Goal: Task Accomplishment & Management: Manage account settings

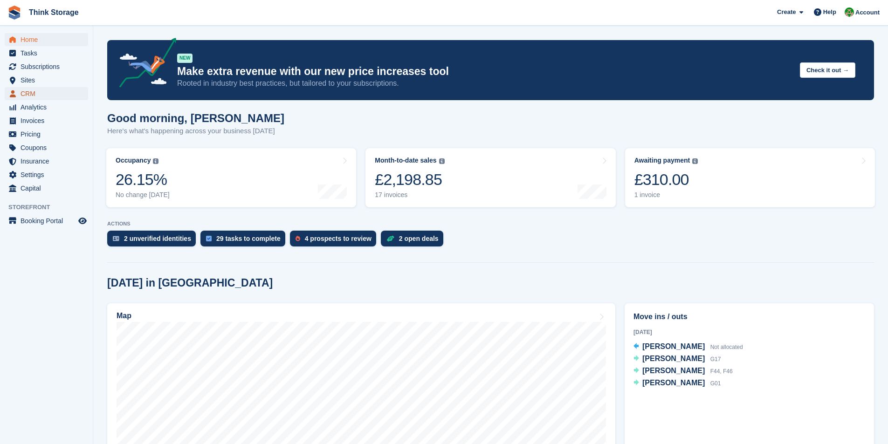
click at [34, 94] on span "CRM" at bounding box center [49, 93] width 56 height 13
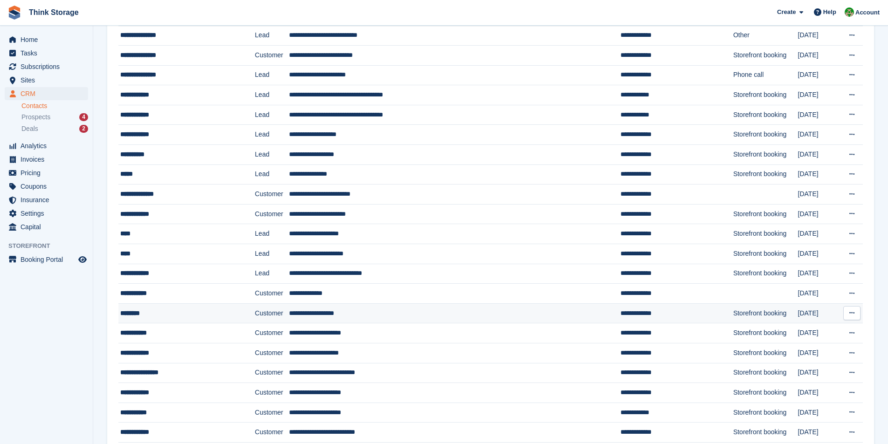
scroll to position [326, 0]
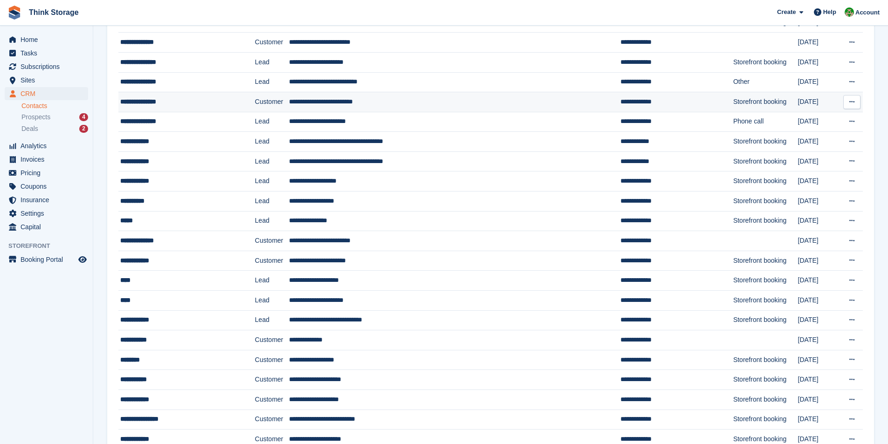
click at [143, 98] on div "**********" at bounding box center [175, 102] width 111 height 10
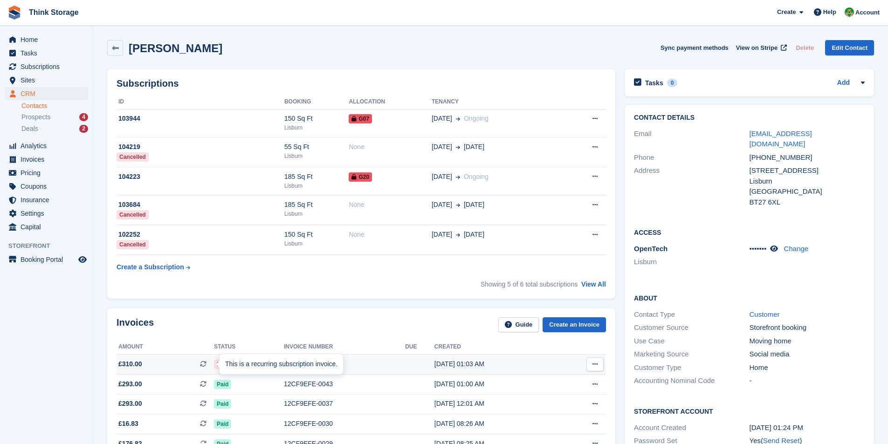
click at [213, 364] on span at bounding box center [207, 363] width 14 height 7
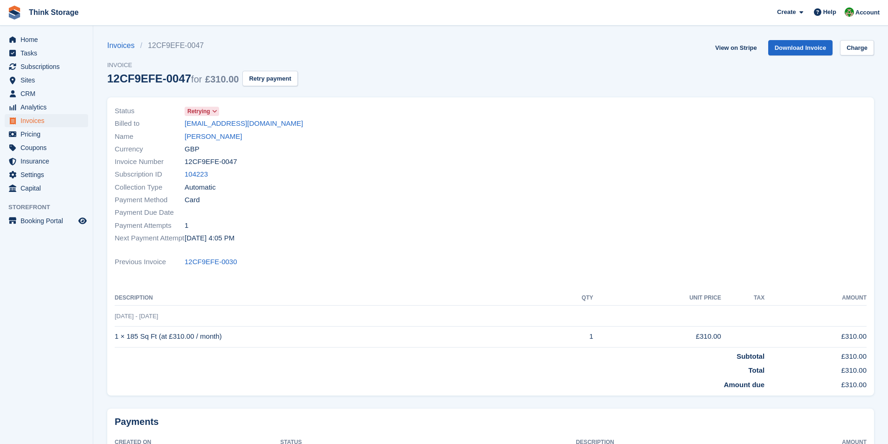
click at [218, 113] on span at bounding box center [214, 111] width 7 height 7
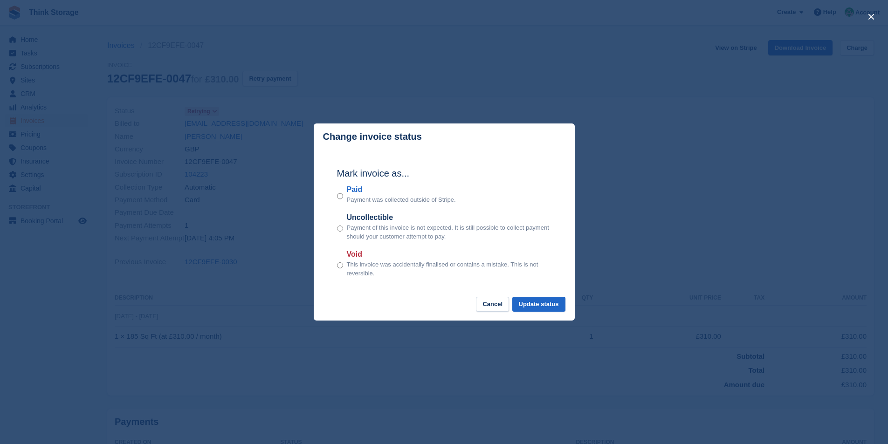
click at [435, 57] on div "close" at bounding box center [444, 222] width 888 height 444
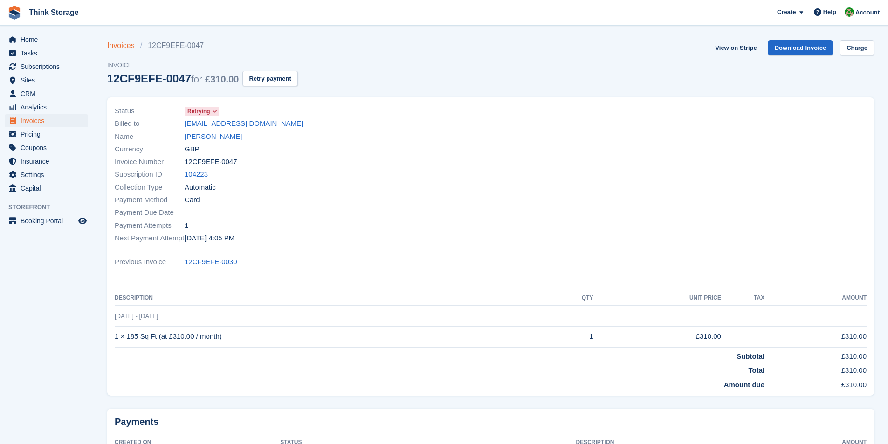
click at [119, 46] on link "Invoices" at bounding box center [123, 45] width 33 height 11
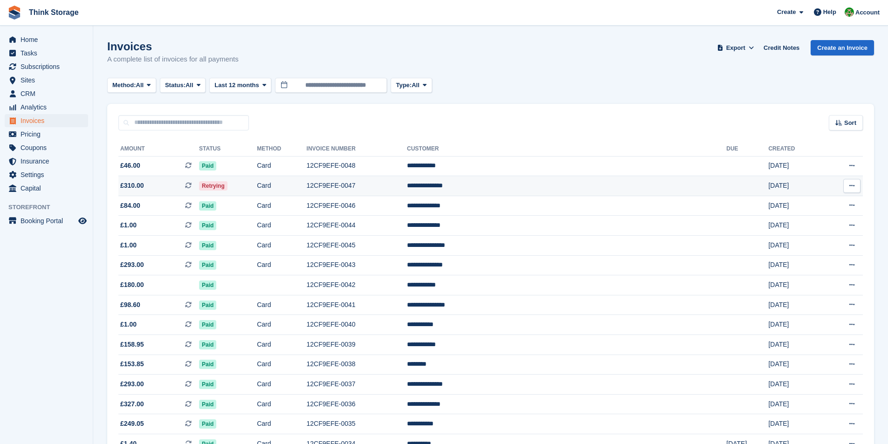
click at [306, 186] on td "Card" at bounding box center [281, 186] width 49 height 20
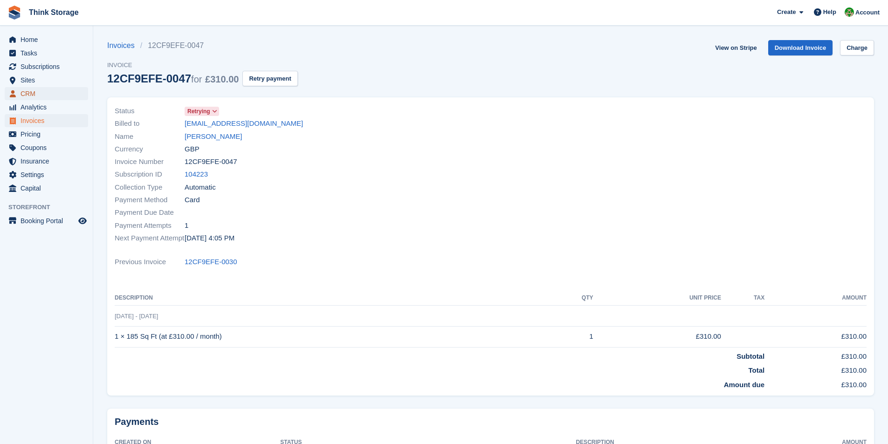
click at [24, 91] on span "CRM" at bounding box center [49, 93] width 56 height 13
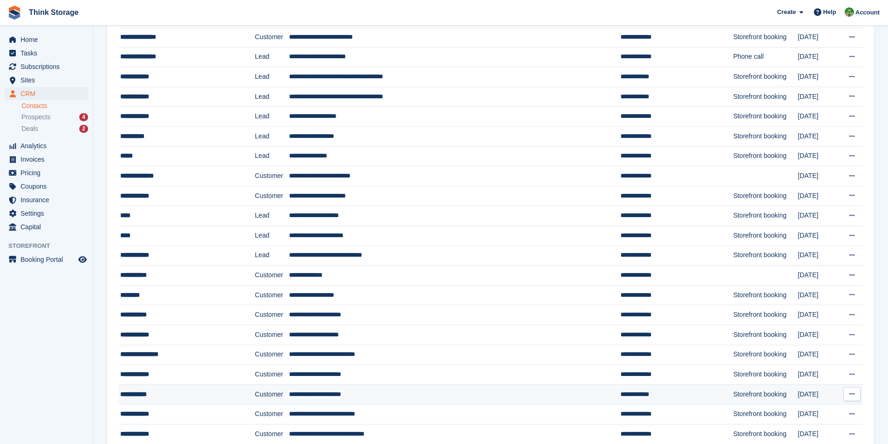
scroll to position [345, 0]
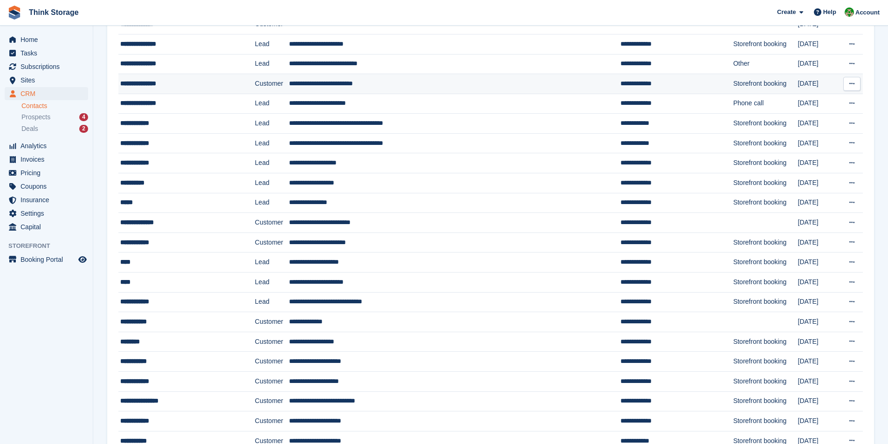
click at [130, 80] on div "**********" at bounding box center [175, 84] width 111 height 10
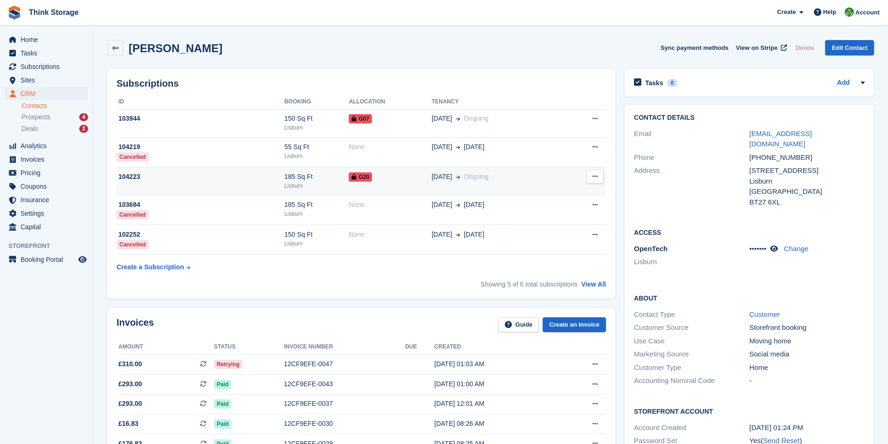
click at [284, 176] on div "185 Sq Ft" at bounding box center [316, 177] width 65 height 10
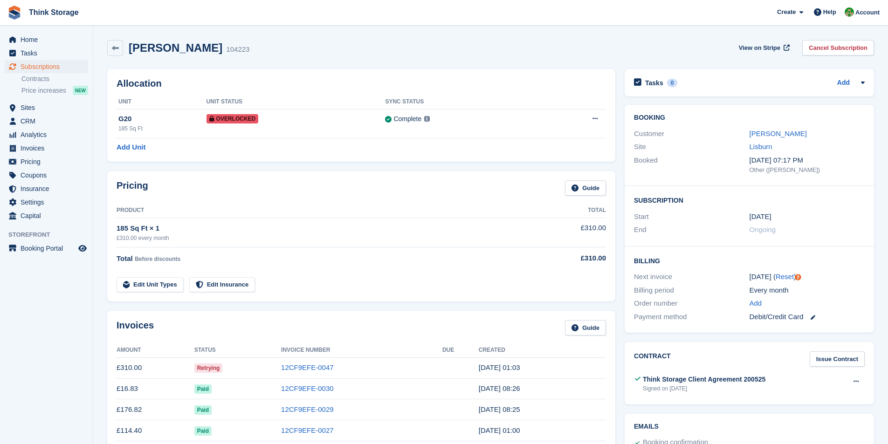
scroll to position [47, 0]
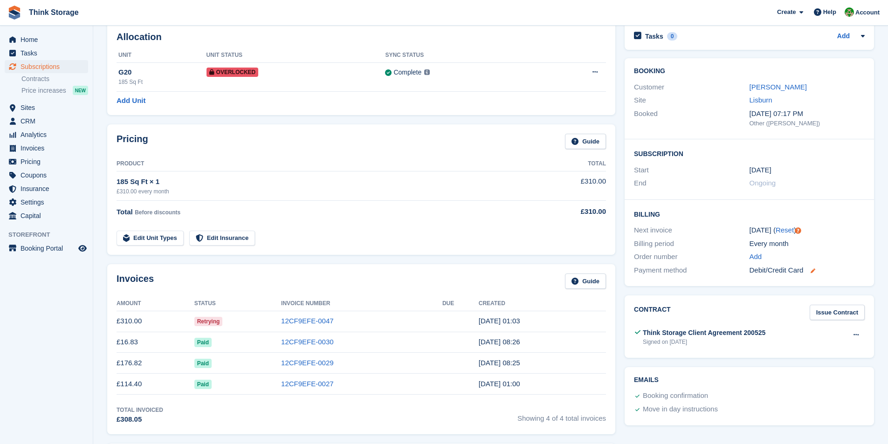
click at [814, 272] on icon at bounding box center [813, 271] width 5 height 5
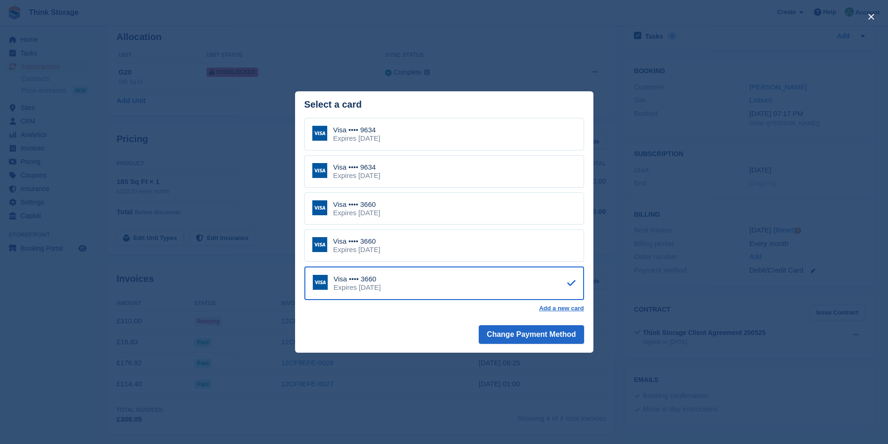
click at [418, 163] on div "Visa •••• 9634 Expires May 2028" at bounding box center [444, 171] width 280 height 33
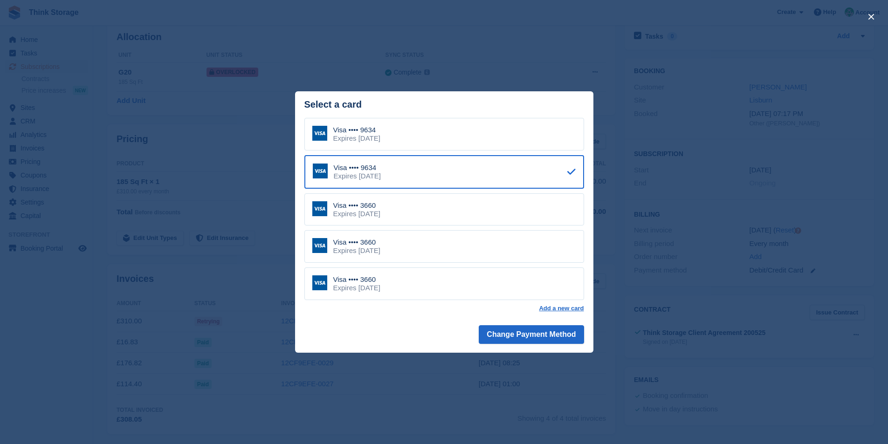
click at [841, 366] on div "close" at bounding box center [444, 222] width 888 height 444
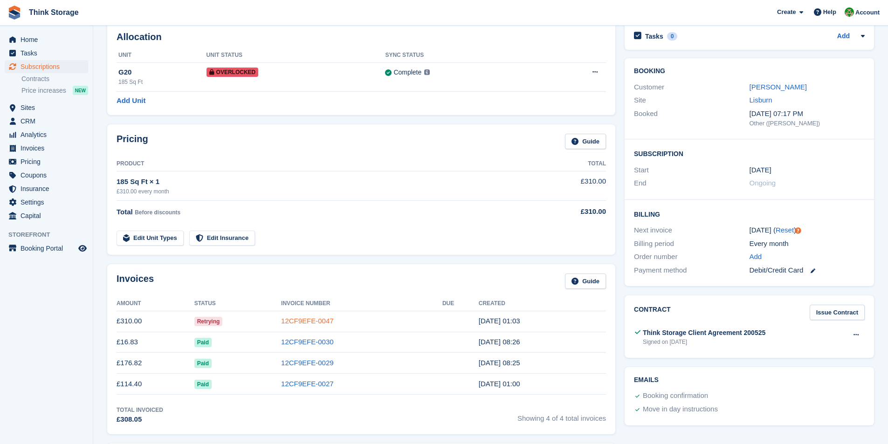
click at [307, 320] on link "12CF9EFE-0047" at bounding box center [307, 321] width 53 height 8
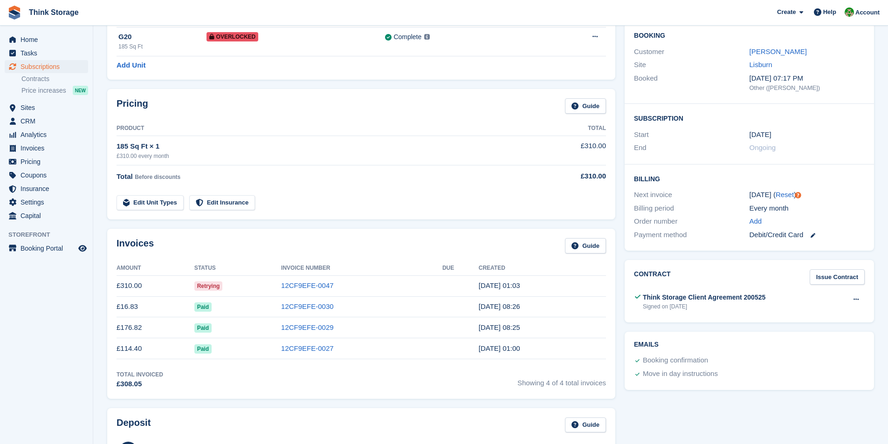
scroll to position [93, 0]
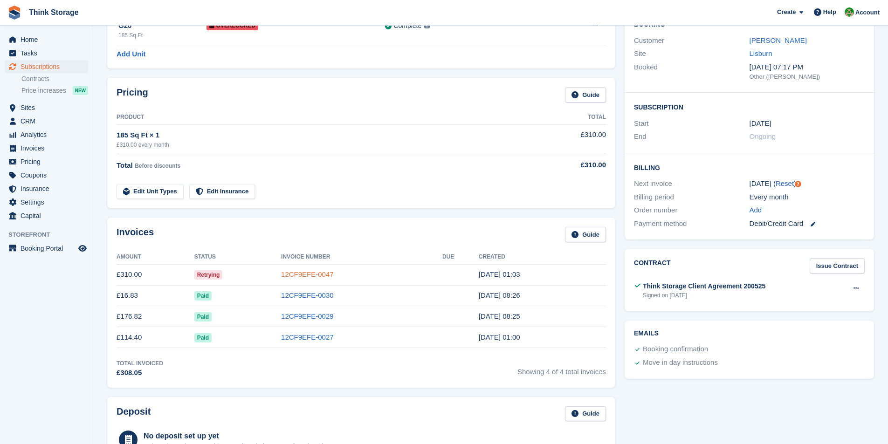
click at [304, 274] on link "12CF9EFE-0047" at bounding box center [307, 274] width 53 height 8
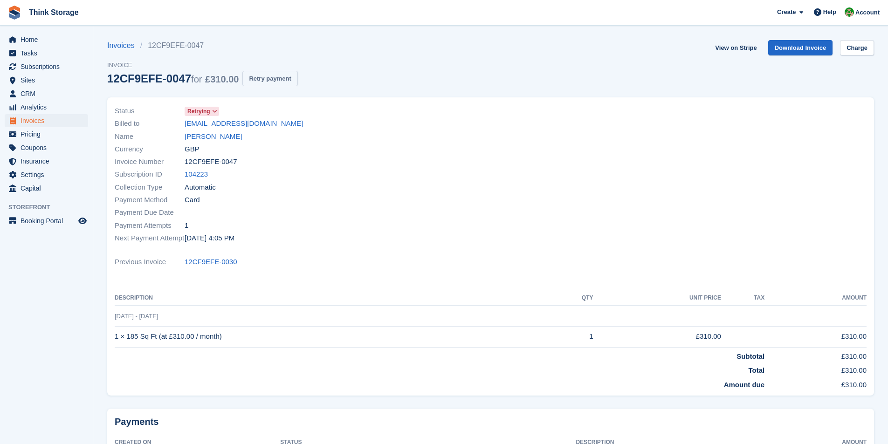
click at [269, 80] on button "Retry payment" at bounding box center [269, 78] width 55 height 15
click at [203, 260] on link "12CF9EFE-0030" at bounding box center [211, 262] width 53 height 11
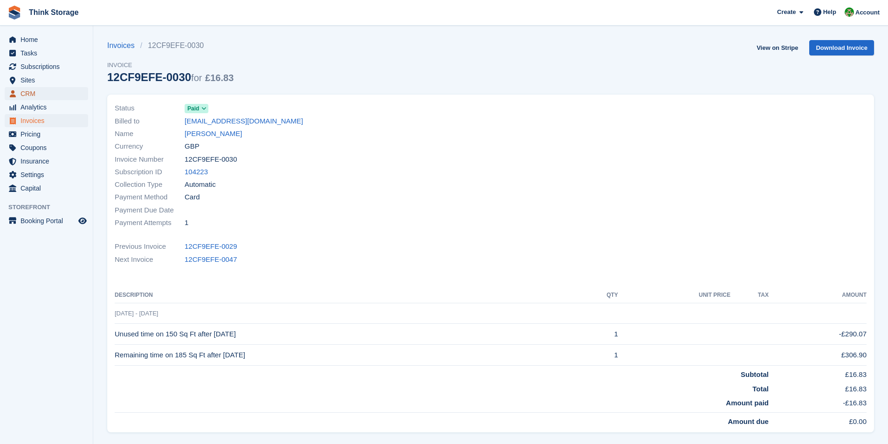
click at [36, 95] on span "CRM" at bounding box center [49, 93] width 56 height 13
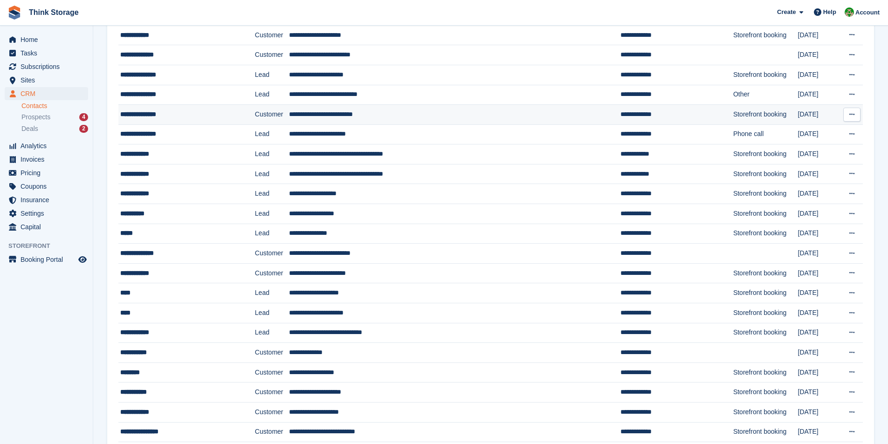
scroll to position [298, 0]
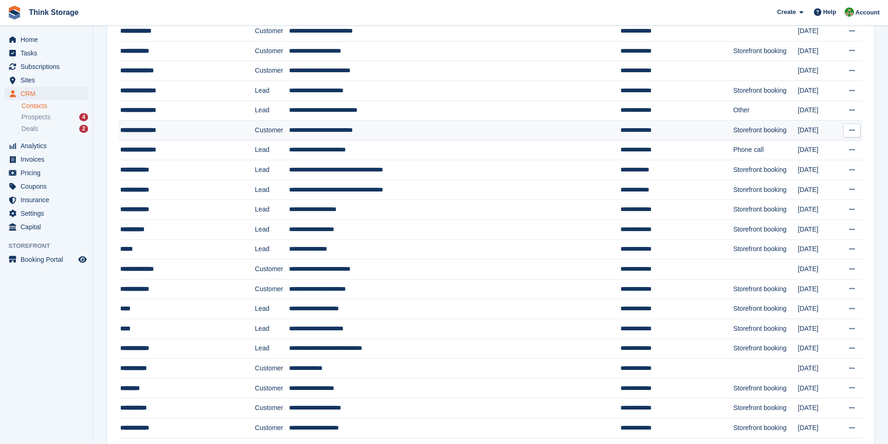
click at [146, 127] on div "**********" at bounding box center [175, 130] width 111 height 10
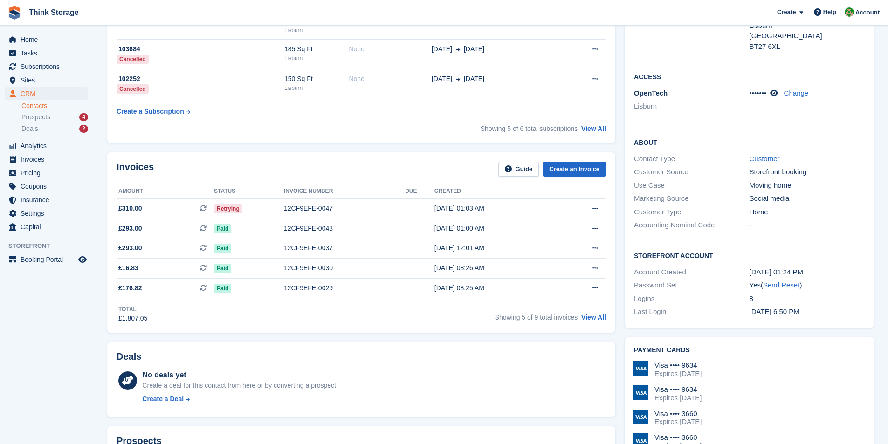
scroll to position [140, 0]
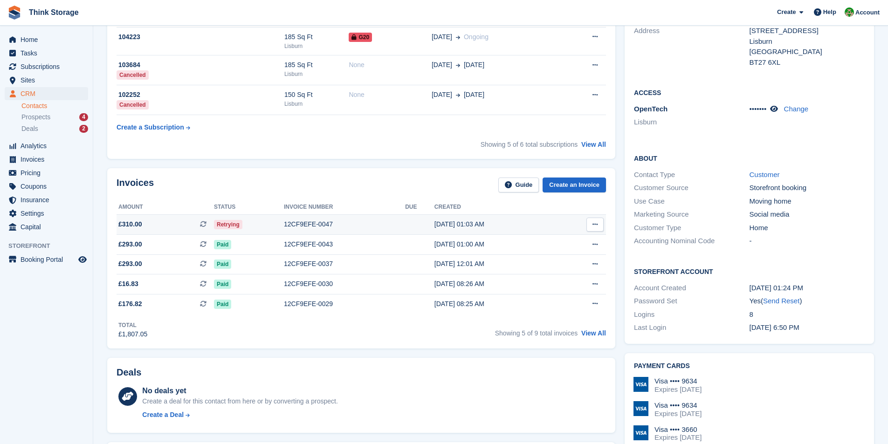
click at [594, 222] on icon at bounding box center [595, 224] width 5 height 6
click at [541, 280] on p "View Subscription" at bounding box center [558, 278] width 81 height 12
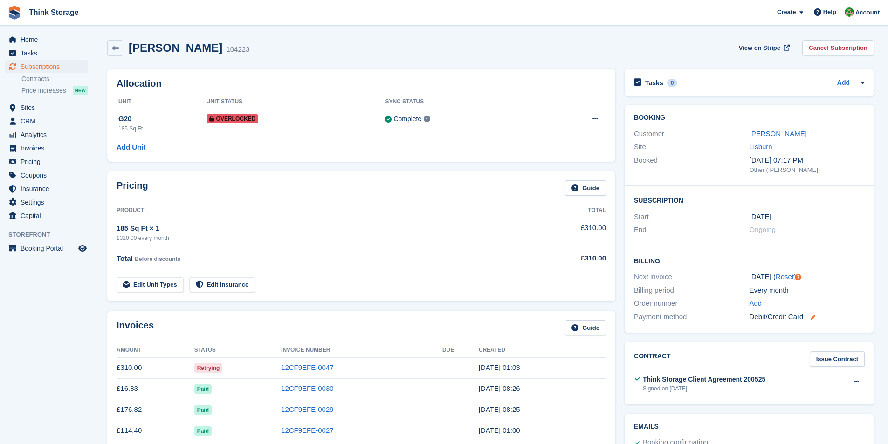
click at [815, 316] on icon at bounding box center [813, 317] width 5 height 5
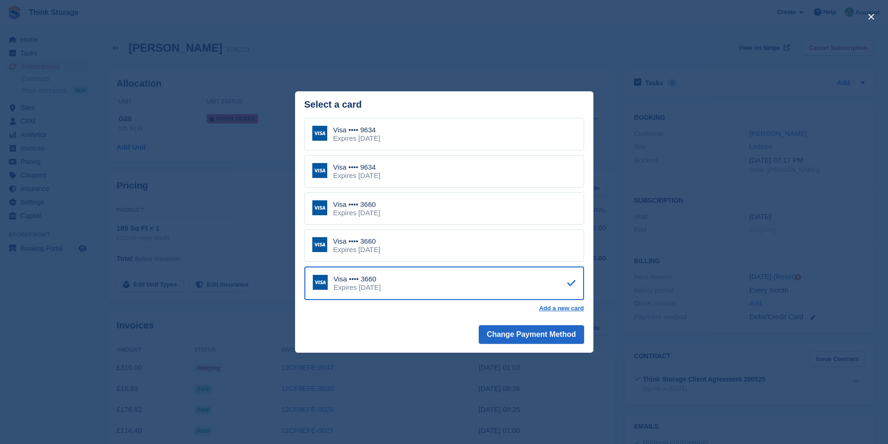
click at [475, 172] on div "Visa •••• 9634 Expires May 2028" at bounding box center [444, 171] width 280 height 33
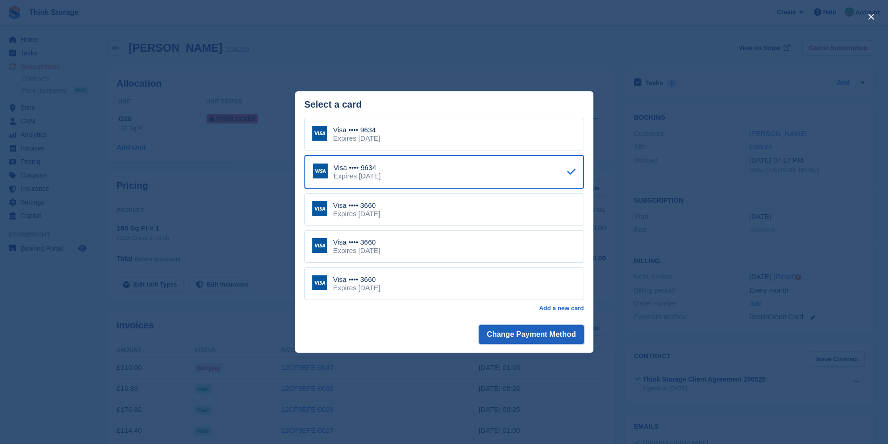
click at [527, 336] on button "Change Payment Method" at bounding box center [531, 334] width 105 height 19
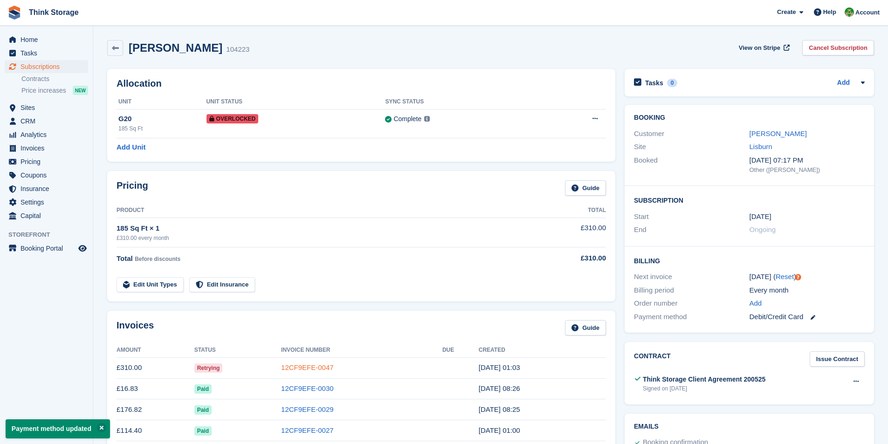
click at [321, 366] on link "12CF9EFE-0047" at bounding box center [307, 368] width 53 height 8
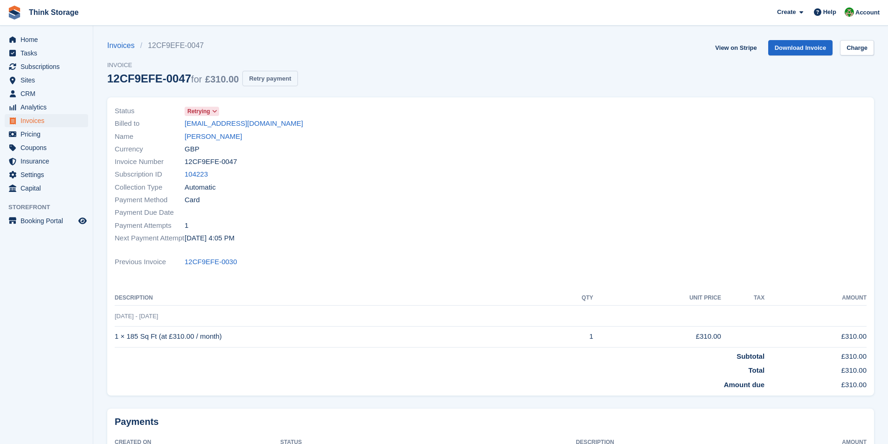
click at [269, 79] on button "Retry payment" at bounding box center [269, 78] width 55 height 15
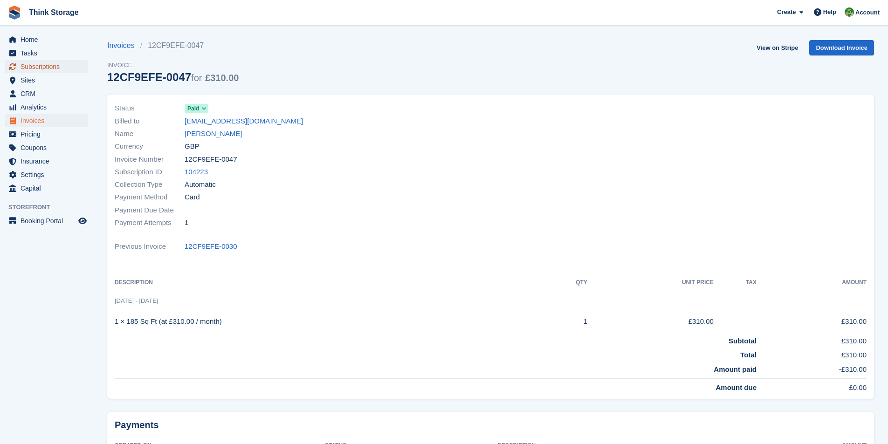
click at [39, 66] on span "Subscriptions" at bounding box center [49, 66] width 56 height 13
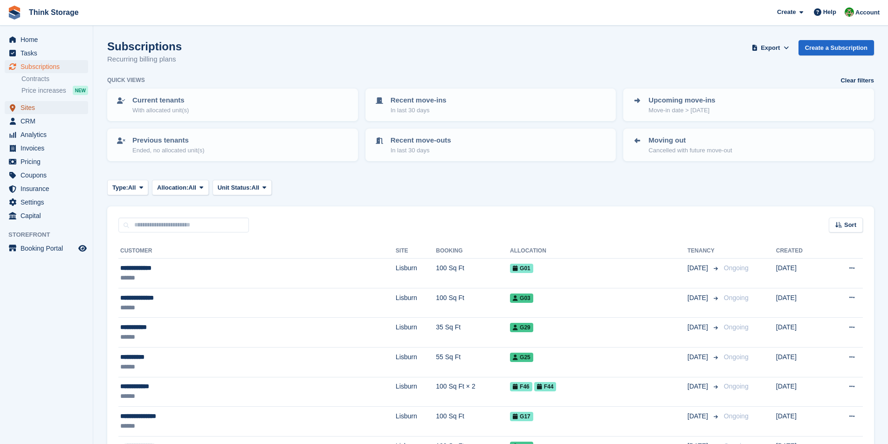
click at [37, 106] on span "Sites" at bounding box center [49, 107] width 56 height 13
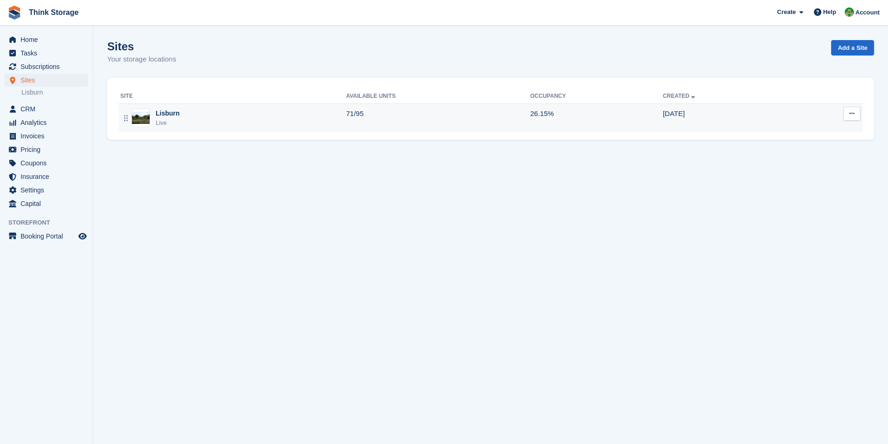
click at [160, 115] on div "Lisburn" at bounding box center [168, 114] width 24 height 10
